Goal: Task Accomplishment & Management: Manage account settings

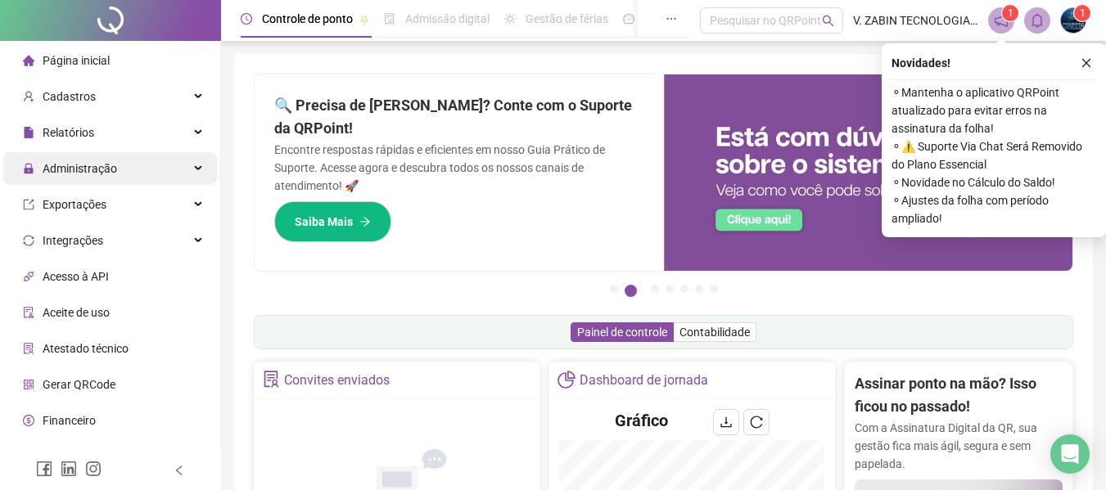
click at [87, 165] on span "Administração" at bounding box center [80, 168] width 75 height 13
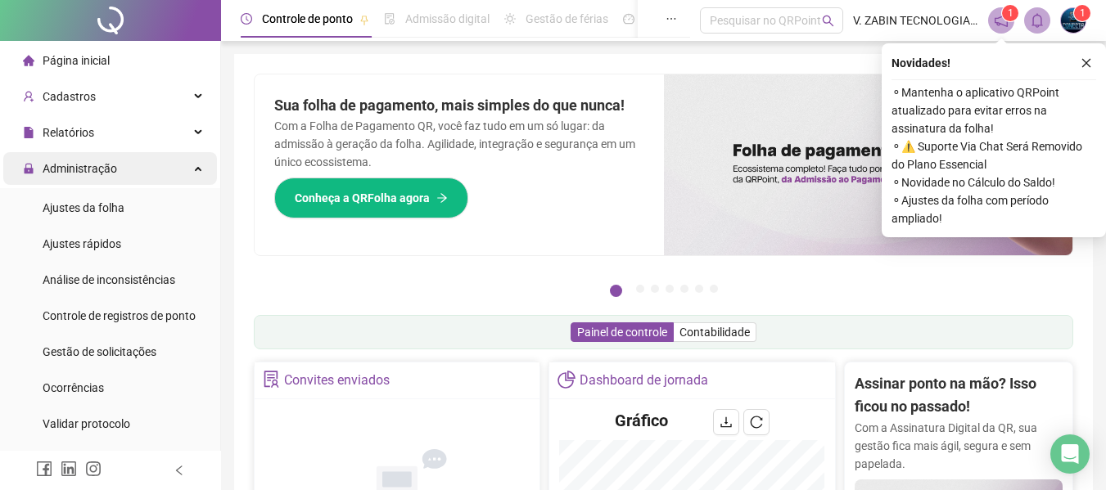
drag, startPoint x: 63, startPoint y: 129, endPoint x: 84, endPoint y: 181, distance: 56.3
click at [65, 129] on span "Relatórios" at bounding box center [69, 132] width 52 height 13
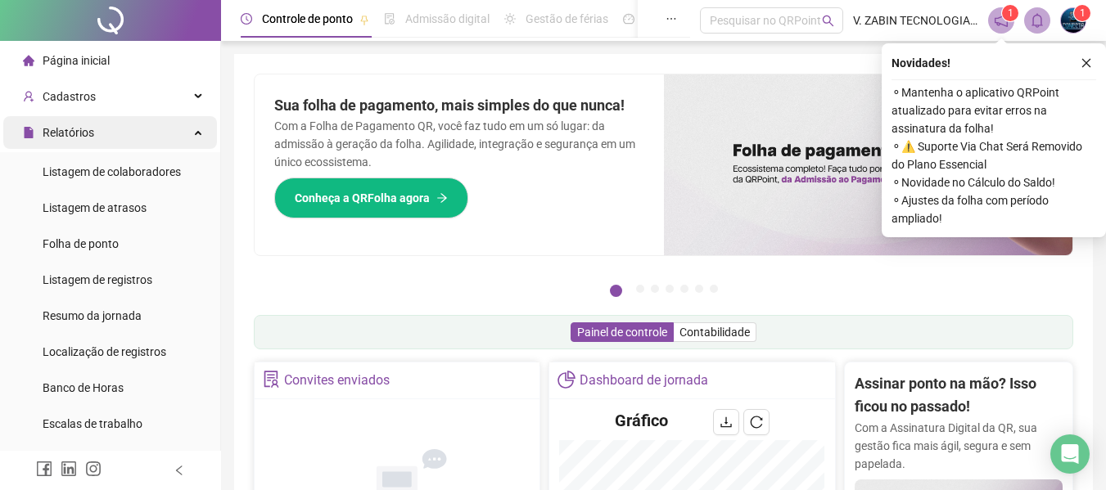
click at [77, 132] on span "Relatórios" at bounding box center [69, 132] width 52 height 13
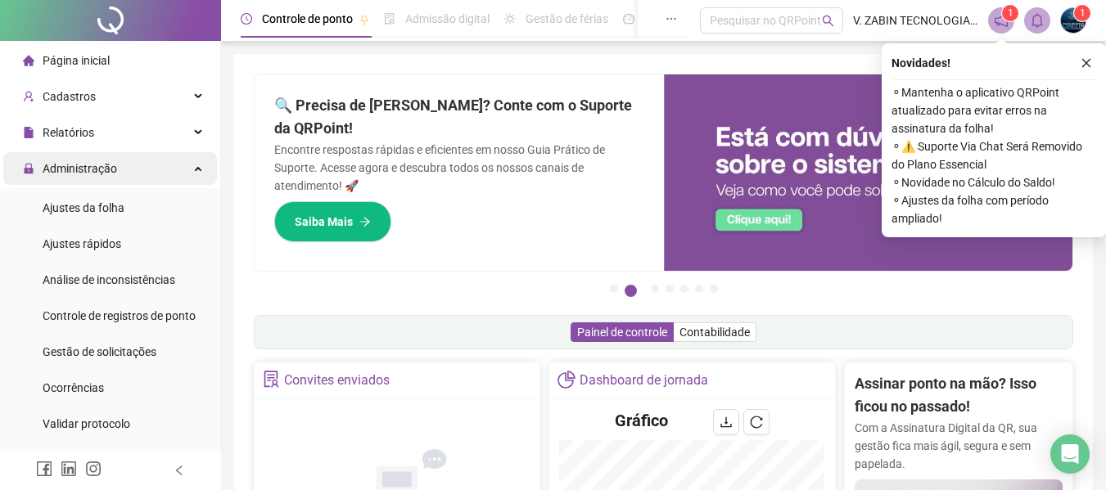
click at [82, 164] on span "Administração" at bounding box center [80, 168] width 75 height 13
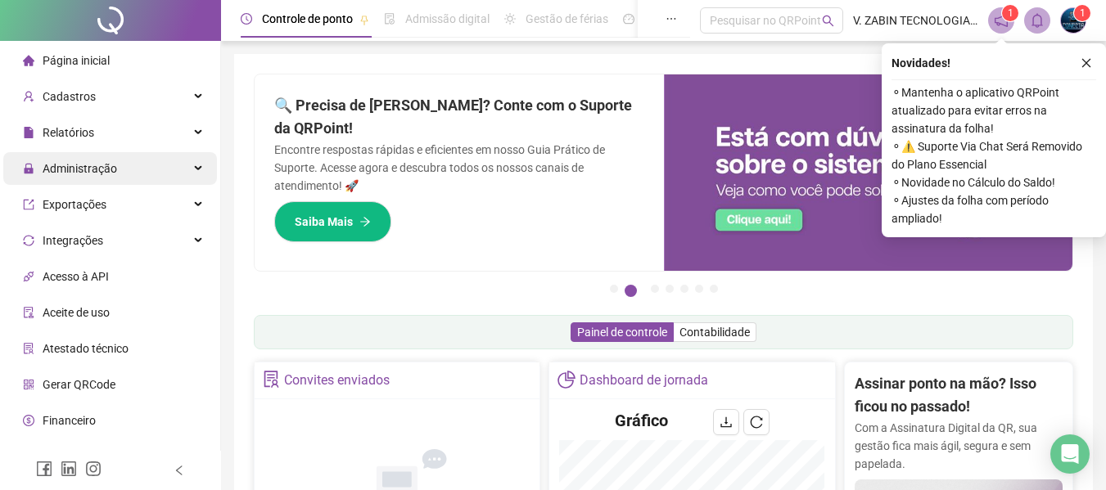
click at [80, 167] on span "Administração" at bounding box center [80, 168] width 75 height 13
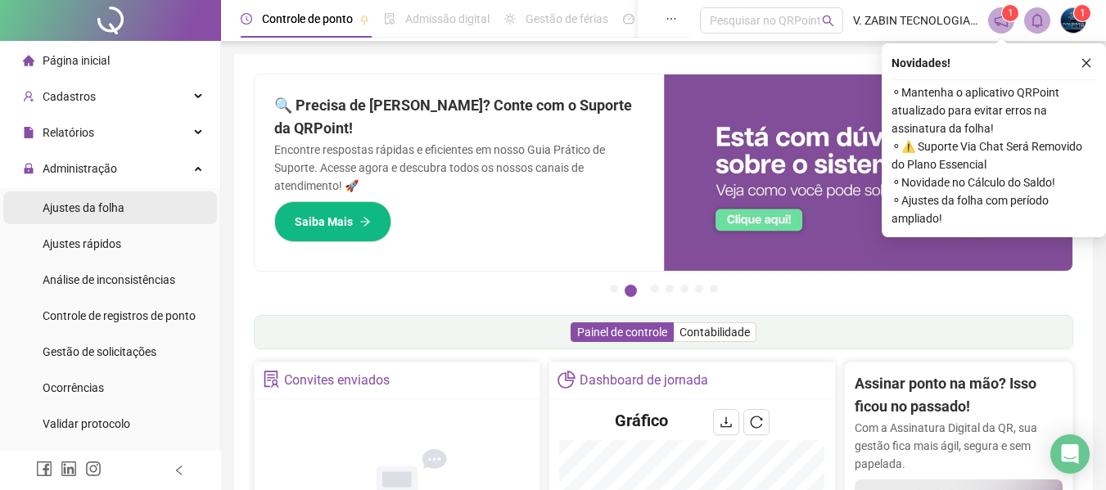
click at [77, 216] on div "Ajustes da folha" at bounding box center [84, 208] width 82 height 33
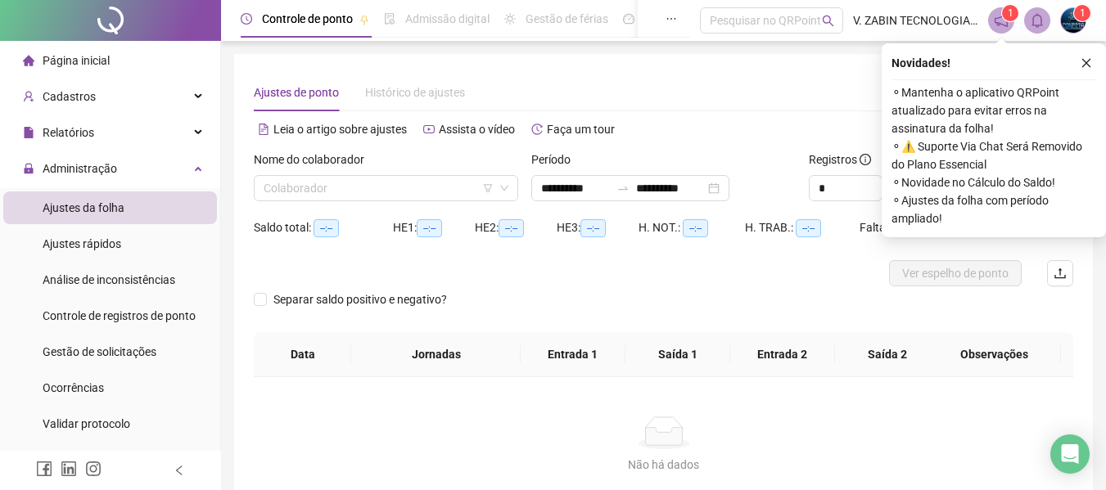
type input "**********"
click at [87, 342] on div "Gestão de solicitações" at bounding box center [100, 352] width 114 height 33
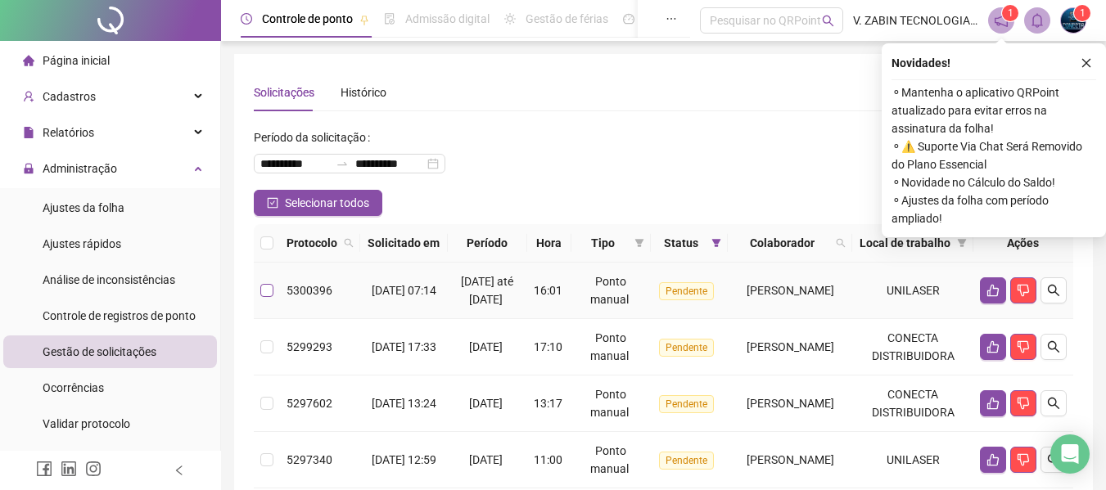
click at [264, 300] on label at bounding box center [266, 291] width 13 height 18
click at [993, 297] on icon "like" at bounding box center [993, 290] width 13 height 13
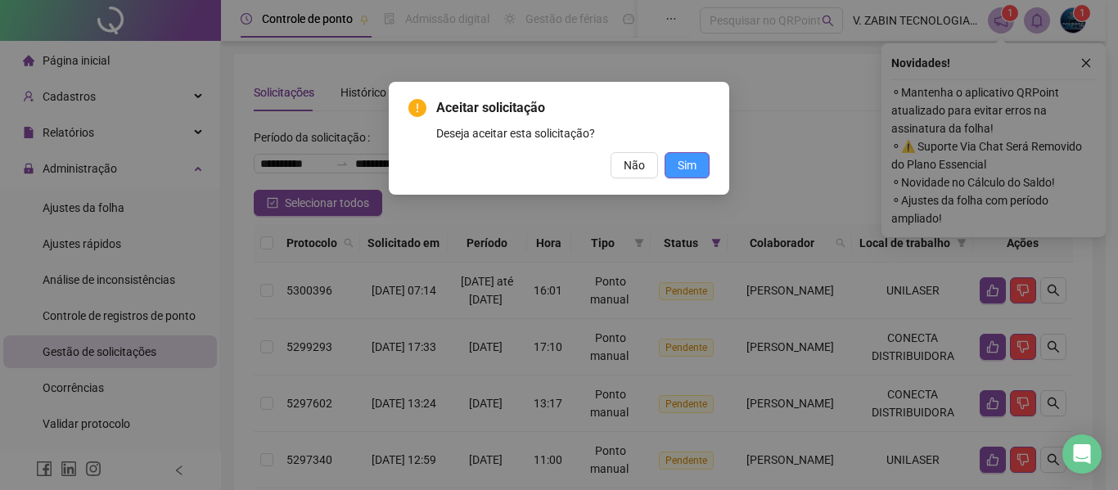
click at [680, 168] on span "Sim" at bounding box center [687, 165] width 19 height 18
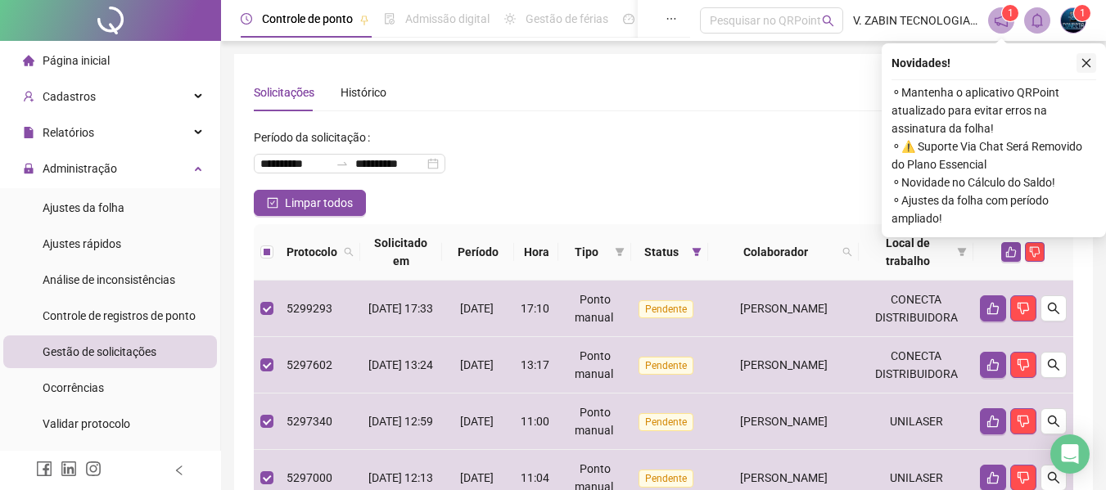
click at [1083, 61] on icon "close" at bounding box center [1086, 62] width 11 height 11
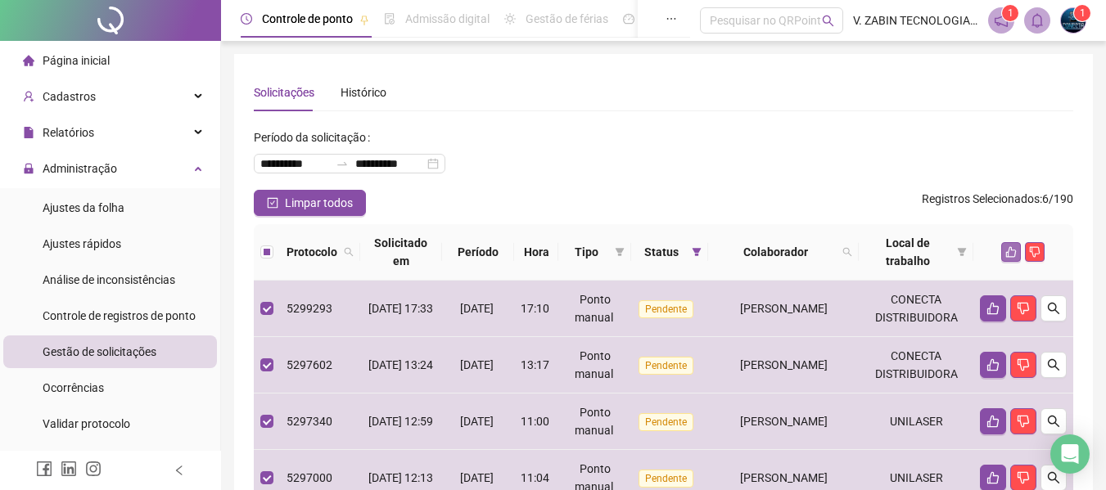
click at [1003, 251] on button "button" at bounding box center [1011, 252] width 20 height 20
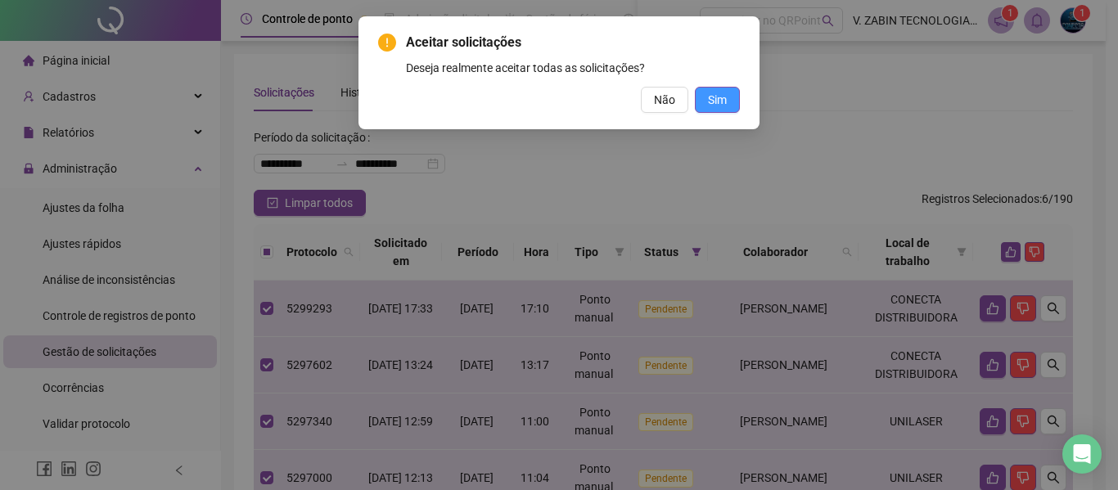
click at [707, 99] on button "Sim" at bounding box center [717, 100] width 45 height 26
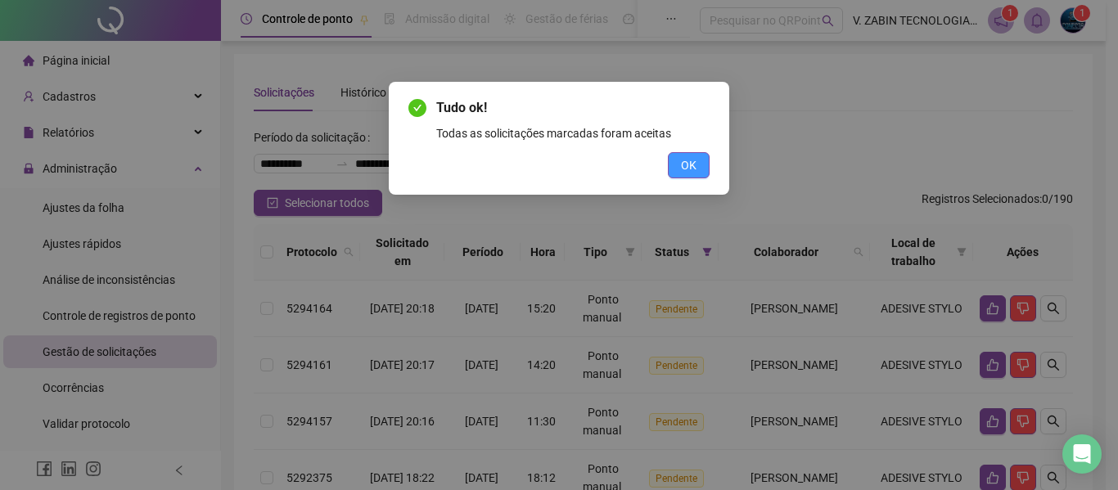
click at [702, 159] on button "OK" at bounding box center [689, 165] width 42 height 26
